Goal: Task Accomplishment & Management: Manage account settings

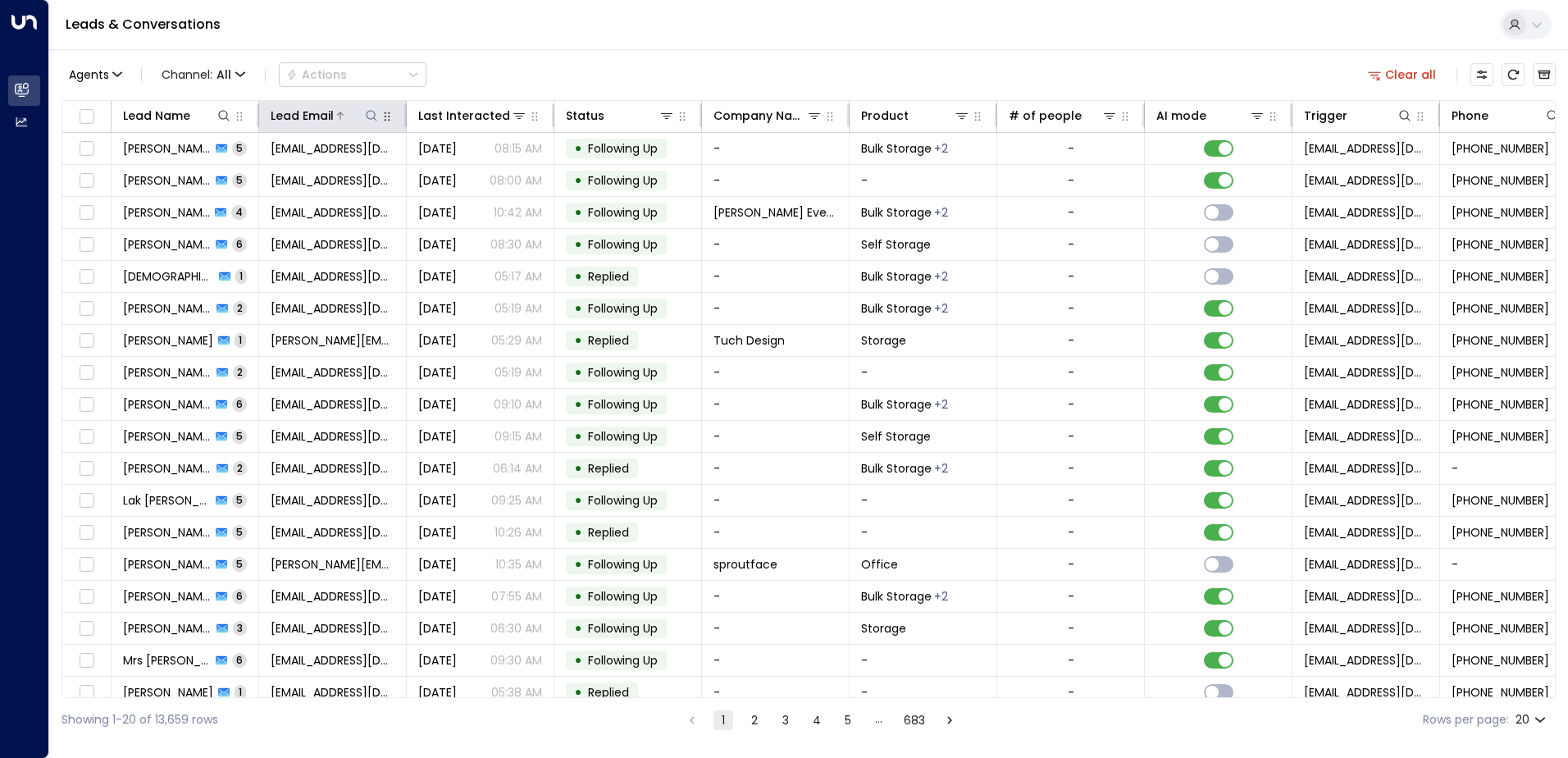
click at [375, 117] on icon at bounding box center [371, 115] width 11 height 11
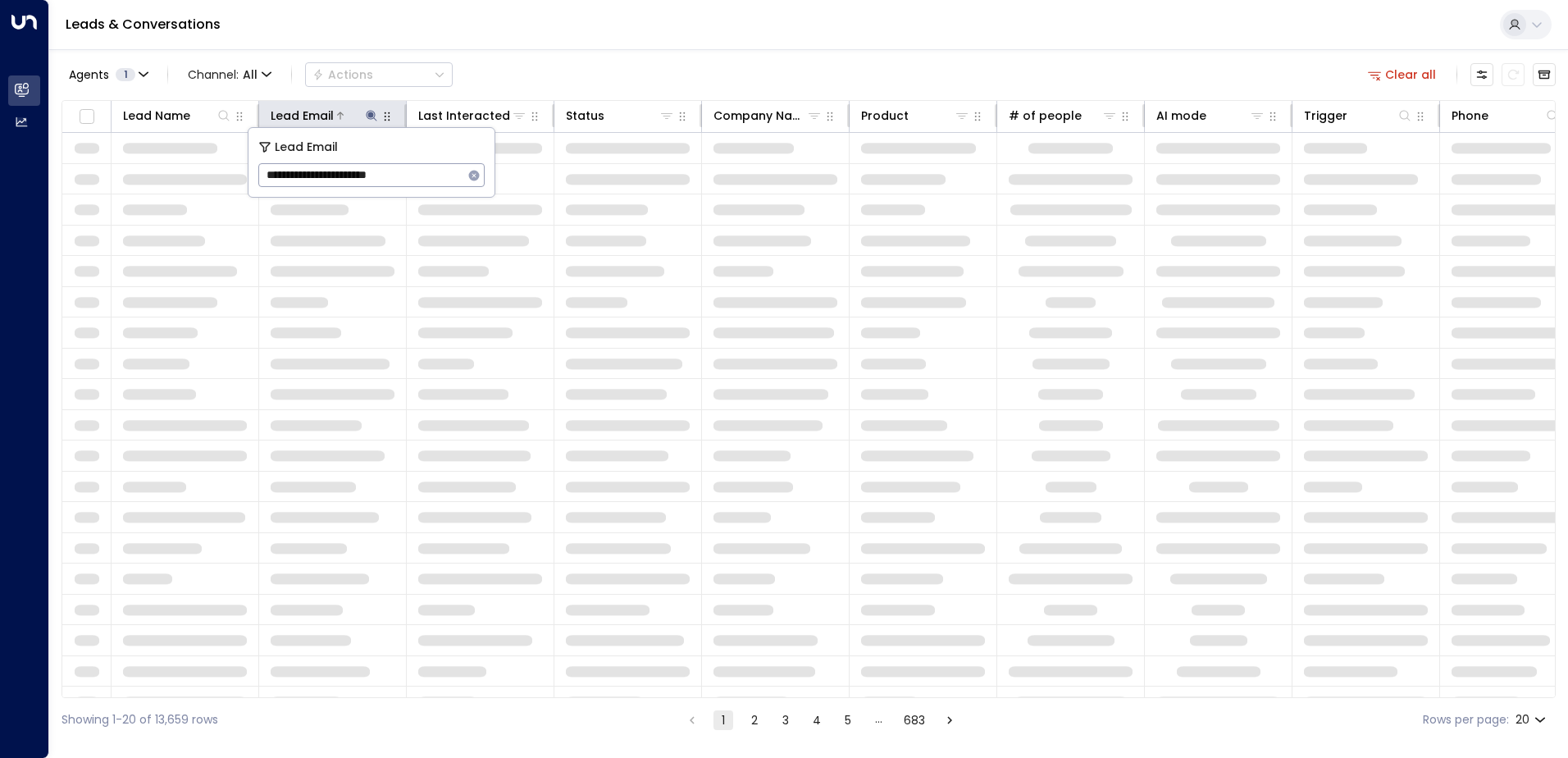
type input "**********"
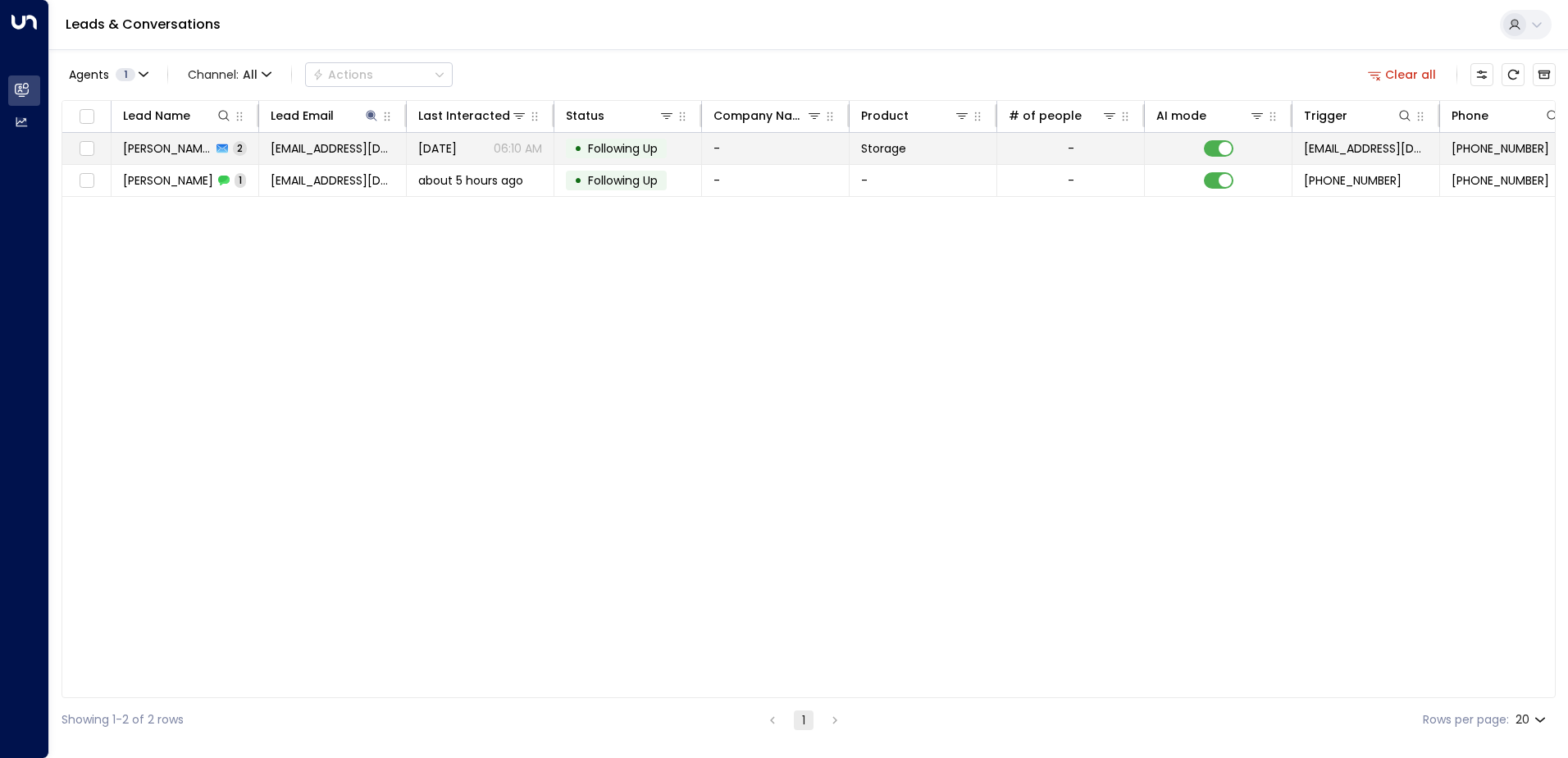
click at [1107, 144] on td "-" at bounding box center [1071, 148] width 148 height 31
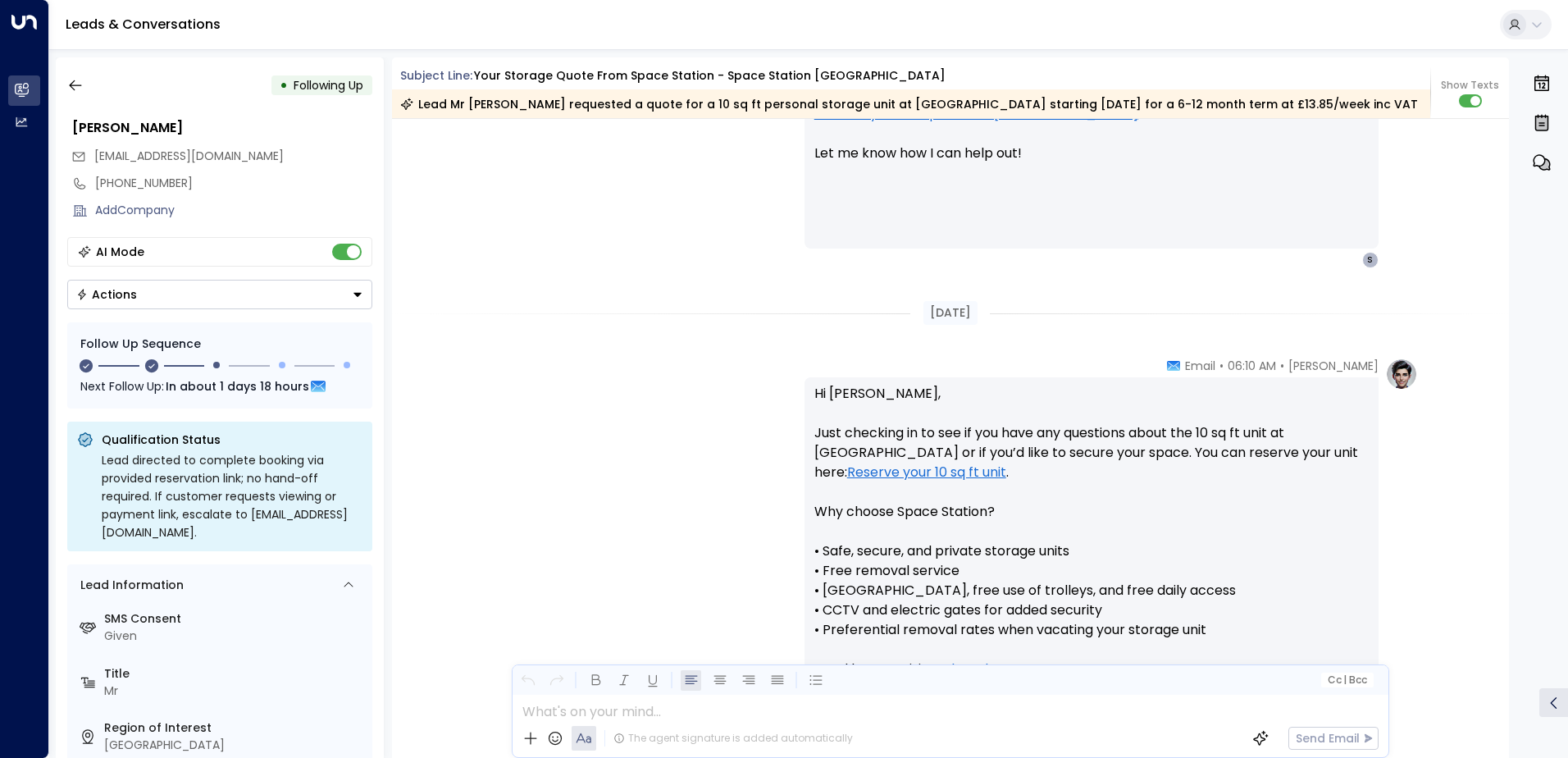
scroll to position [1639, 0]
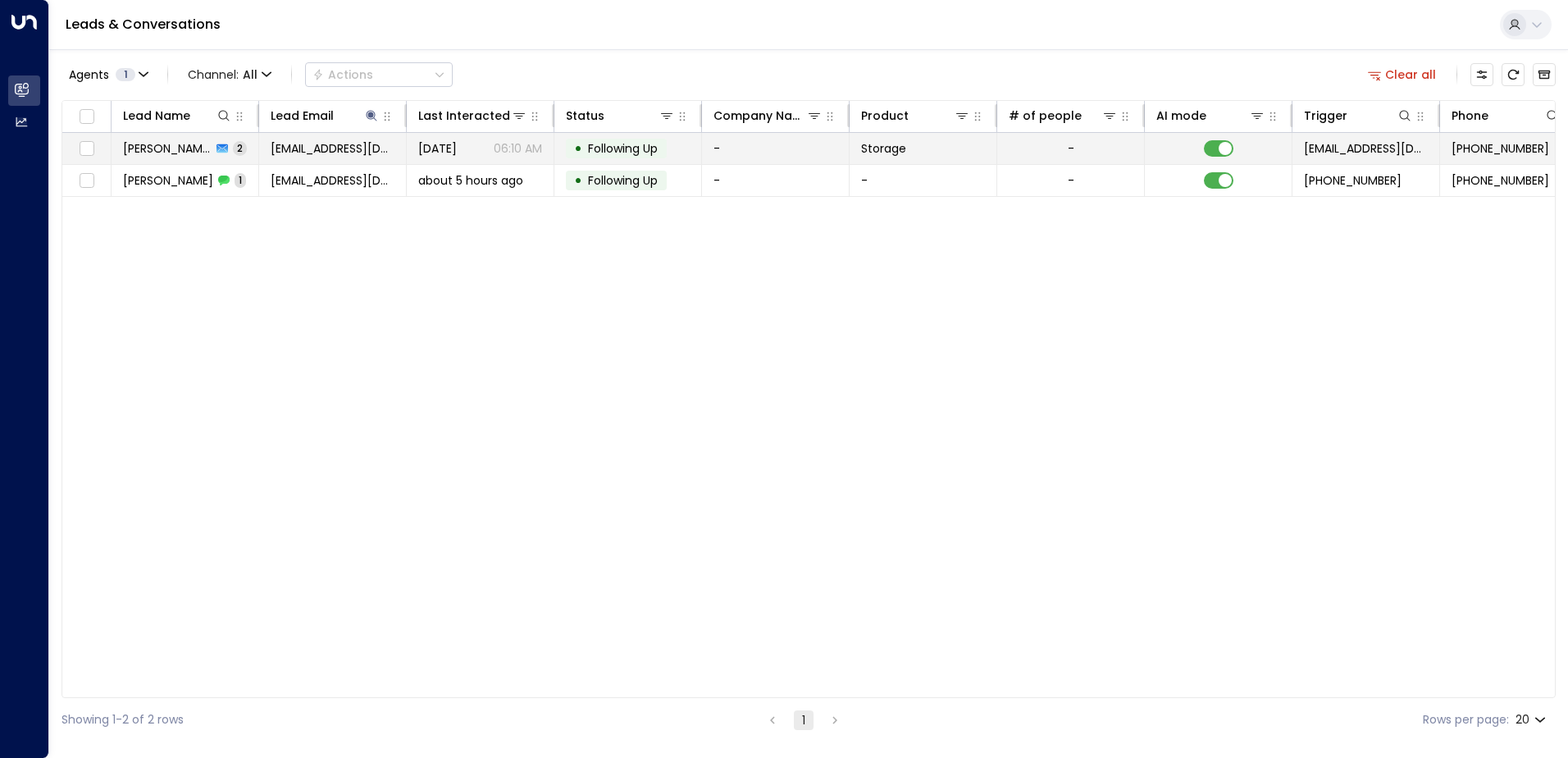
click at [681, 152] on td "• Following Up" at bounding box center [628, 148] width 148 height 31
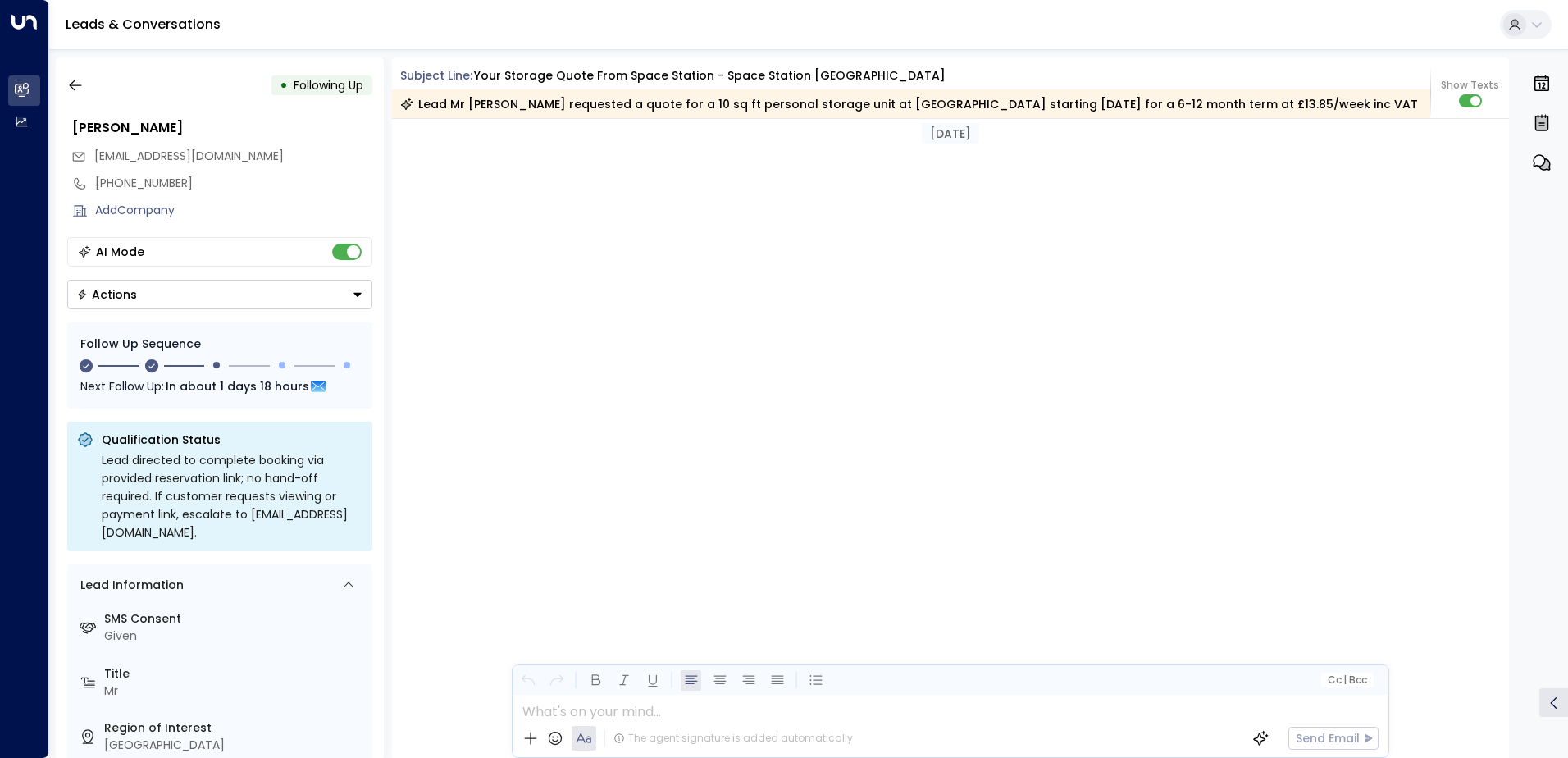
scroll to position [1726, 0]
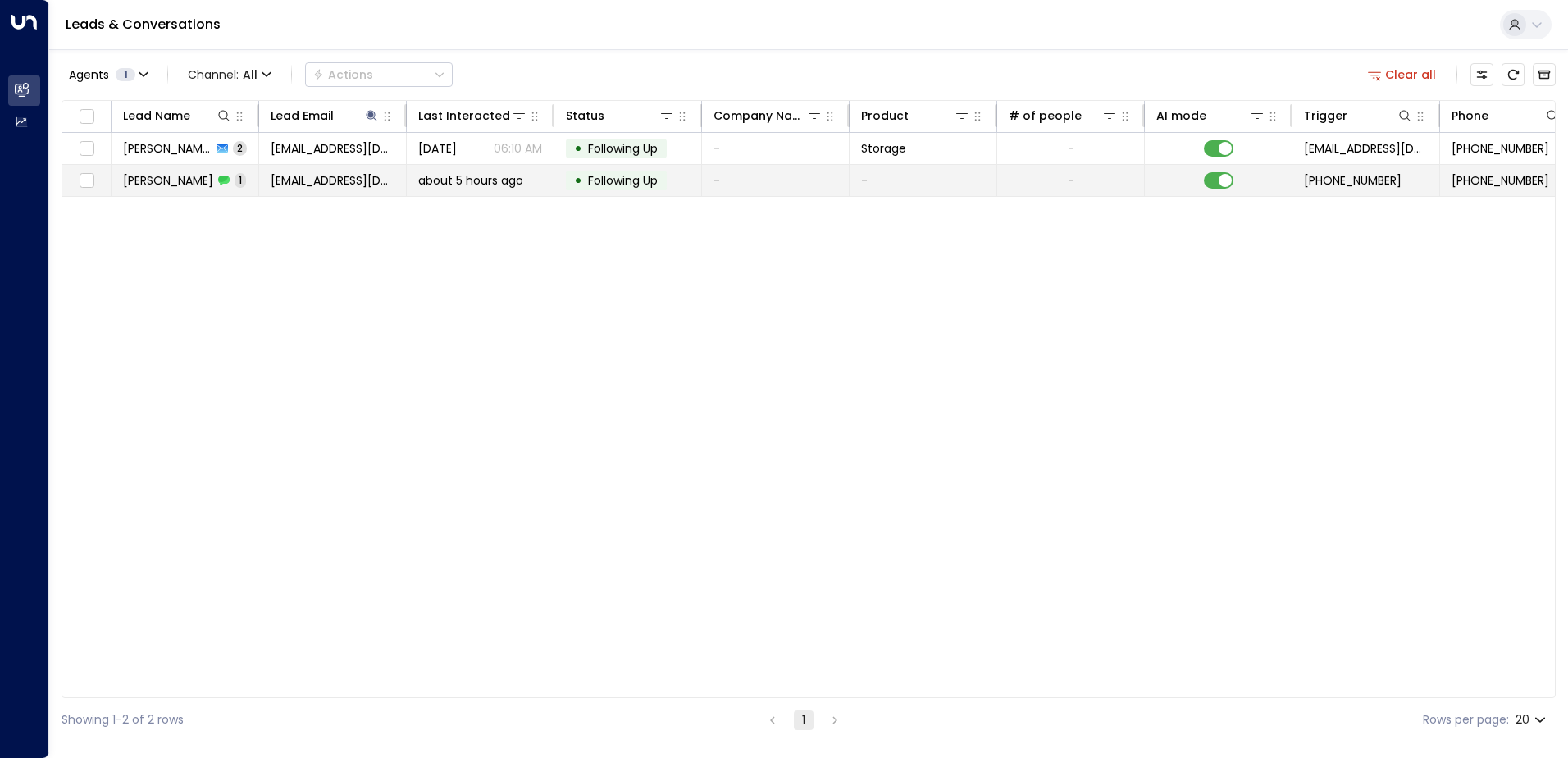
click at [769, 195] on td "-" at bounding box center [776, 180] width 148 height 31
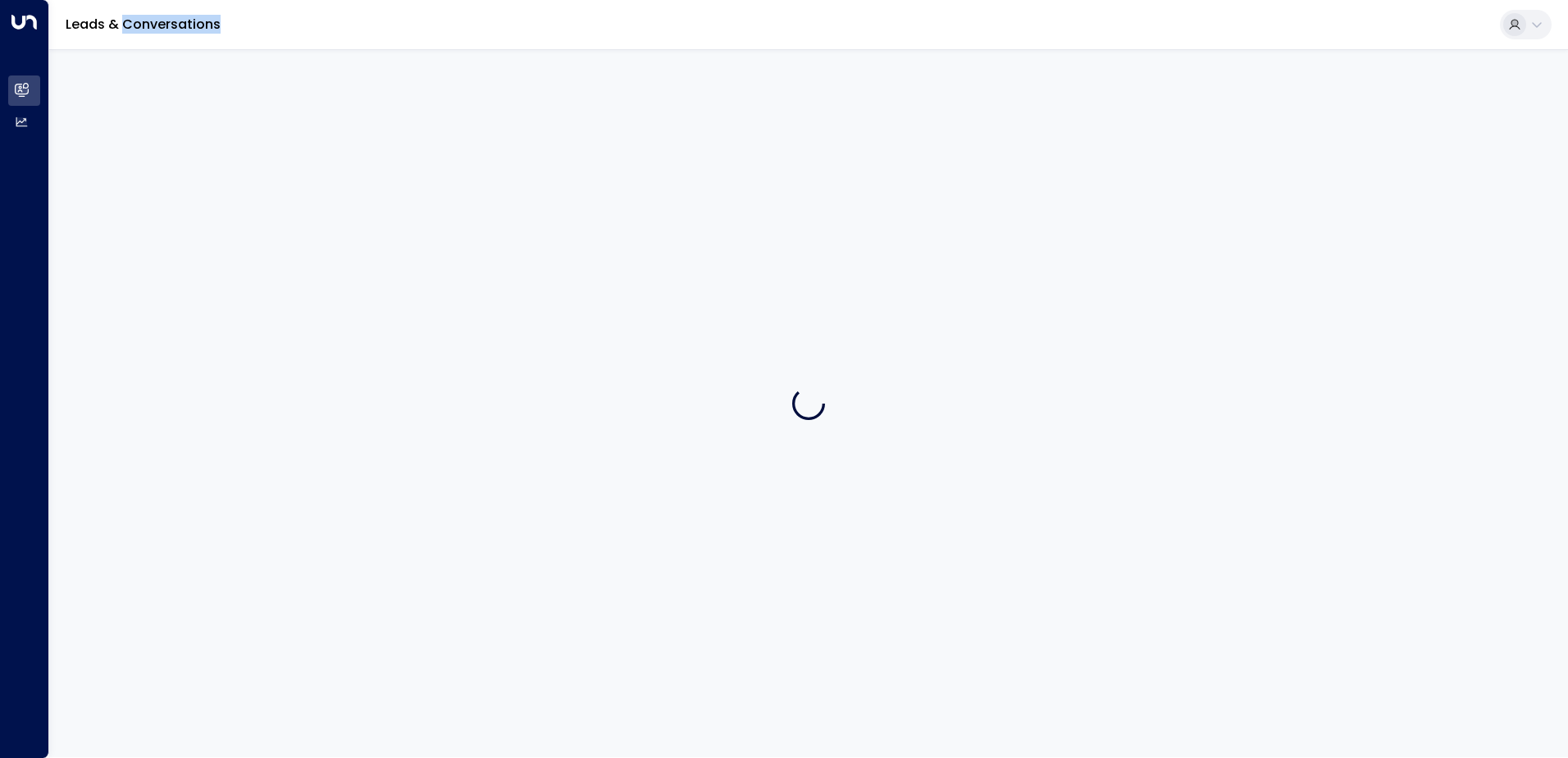
click at [769, 195] on div at bounding box center [808, 403] width 1519 height 708
